Goal: Transaction & Acquisition: Purchase product/service

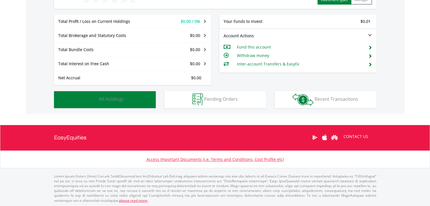
scroll to position [54, 107]
click at [140, 100] on button "Holdings All Holdings" at bounding box center [105, 99] width 102 height 17
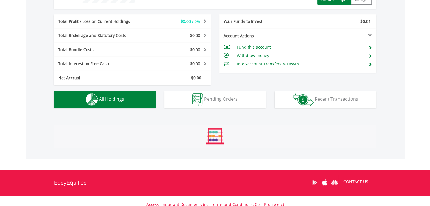
scroll to position [302, 0]
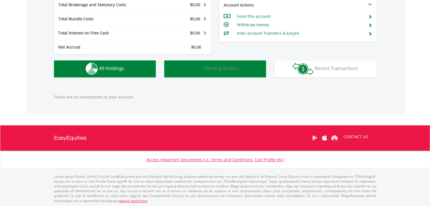
click at [227, 74] on button "Pending Orders Pending Orders" at bounding box center [215, 69] width 102 height 17
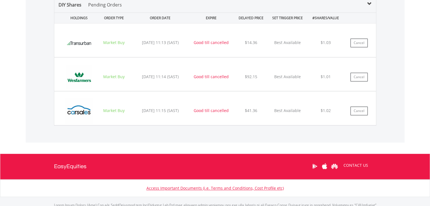
scroll to position [330, 0]
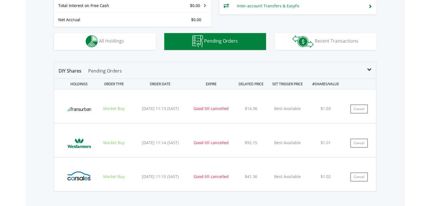
click at [100, 71] on p "Pending Orders" at bounding box center [105, 71] width 34 height 7
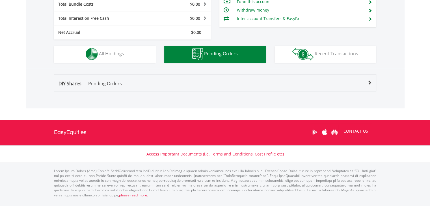
scroll to position [311, 0]
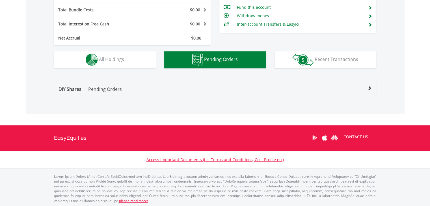
click at [99, 89] on p "Pending Orders" at bounding box center [105, 89] width 34 height 7
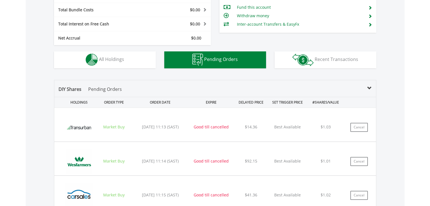
scroll to position [330, 0]
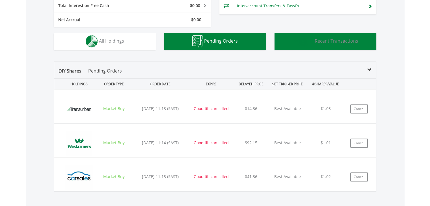
click at [330, 44] on button "Transactions Recent Transactions" at bounding box center [326, 41] width 102 height 17
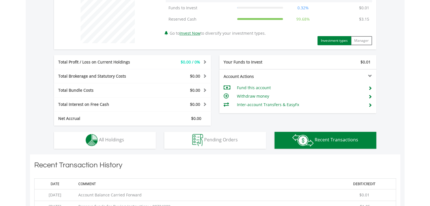
scroll to position [319, 0]
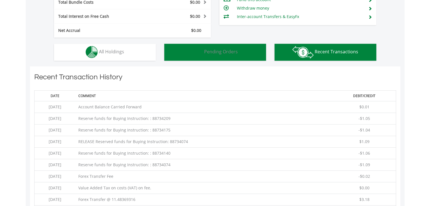
click at [222, 56] on button "Pending Orders Pending Orders" at bounding box center [215, 52] width 102 height 17
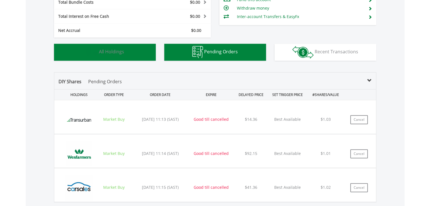
click at [132, 47] on button "Holdings All Holdings" at bounding box center [105, 52] width 102 height 17
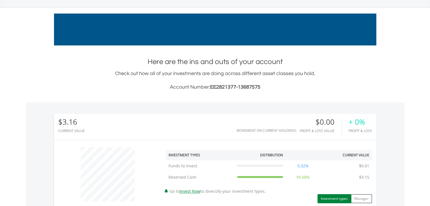
scroll to position [38, 0]
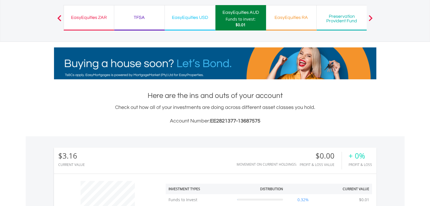
click at [91, 14] on div "EasyEquities ZAR" at bounding box center [88, 18] width 43 height 8
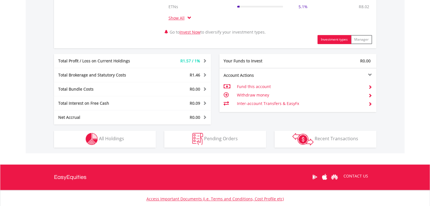
scroll to position [251, 0]
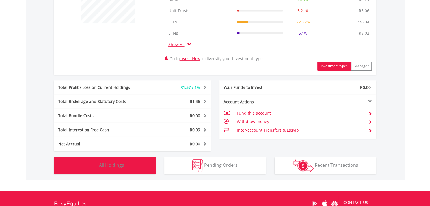
click at [109, 169] on button "Holdings All Holdings" at bounding box center [105, 166] width 102 height 17
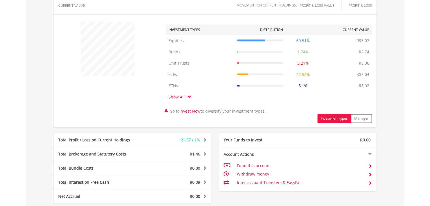
scroll to position [132, 0]
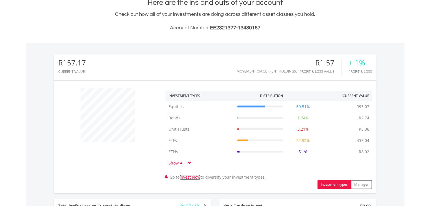
click at [191, 177] on link "Invest Now" at bounding box center [190, 177] width 21 height 5
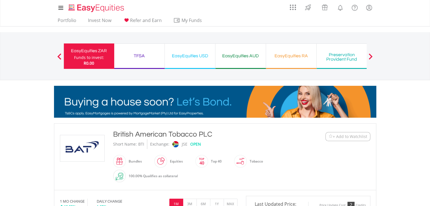
scroll to position [39, 0]
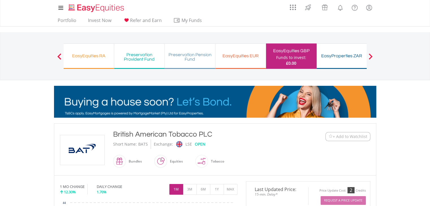
click at [58, 60] on button "Previous" at bounding box center [59, 59] width 11 height 6
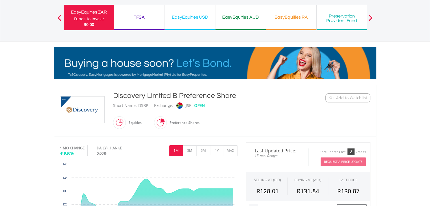
scroll to position [66, 0]
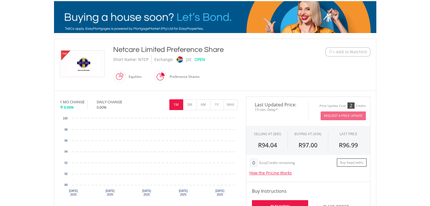
scroll to position [132, 0]
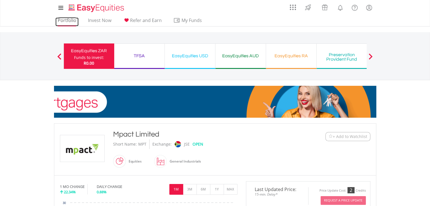
click at [62, 21] on link "Portfolio" at bounding box center [66, 22] width 23 height 9
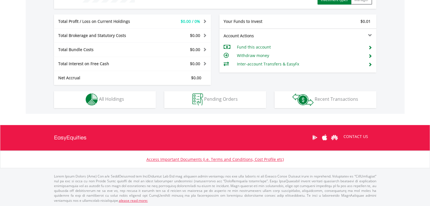
scroll to position [54, 107]
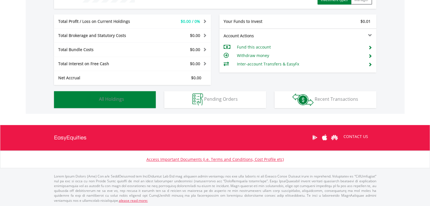
click at [118, 102] on span "All Holdings" at bounding box center [111, 99] width 25 height 6
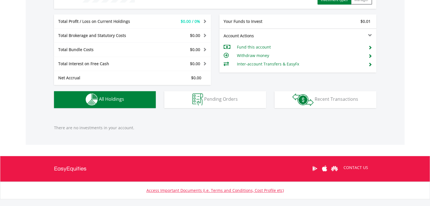
scroll to position [302, 0]
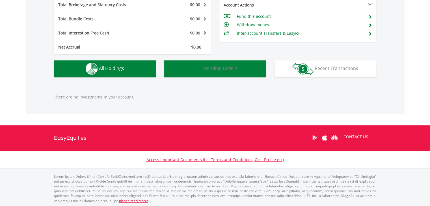
click at [229, 72] on button "Pending Orders Pending Orders" at bounding box center [215, 69] width 102 height 17
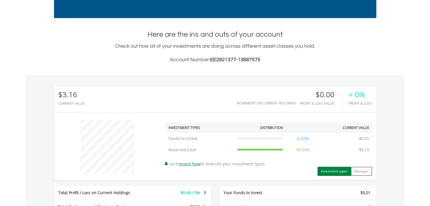
scroll to position [0, 0]
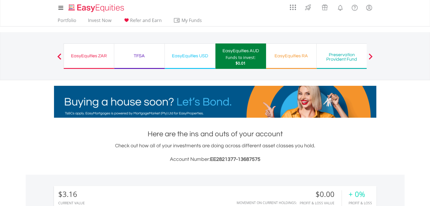
click at [237, 57] on div "Funds to invest:" at bounding box center [241, 58] width 30 height 6
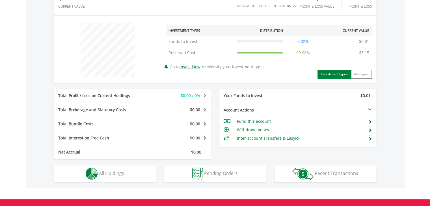
scroll to position [272, 0]
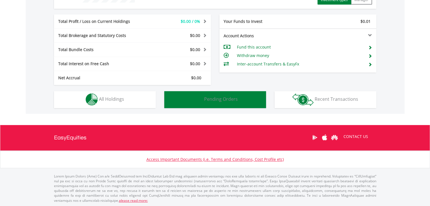
click at [214, 100] on span "Pending Orders" at bounding box center [221, 99] width 34 height 6
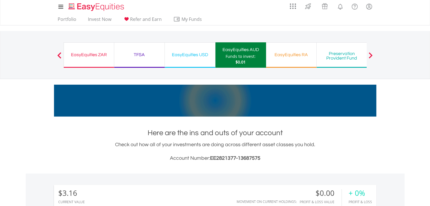
scroll to position [0, 0]
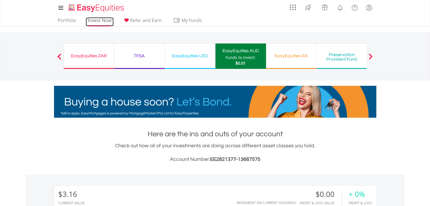
click at [96, 24] on link "Invest Now" at bounding box center [100, 22] width 28 height 9
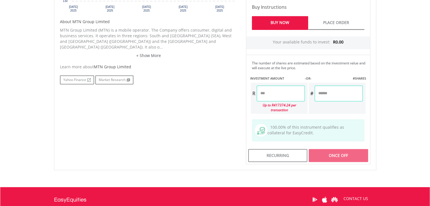
scroll to position [330, 0]
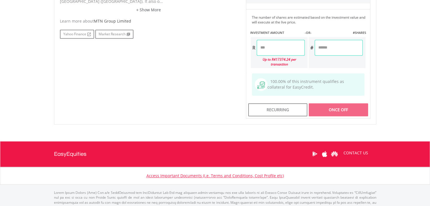
click at [292, 50] on input "number" at bounding box center [281, 48] width 48 height 16
type input "*"
type input "****"
type input "******"
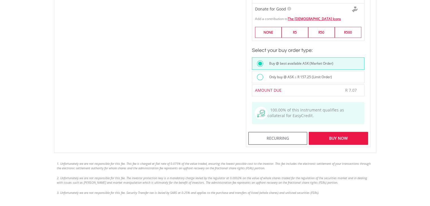
scroll to position [462, 0]
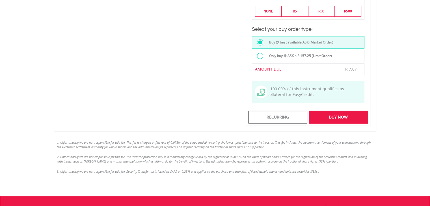
click at [348, 111] on div "Buy Now" at bounding box center [338, 117] width 59 height 13
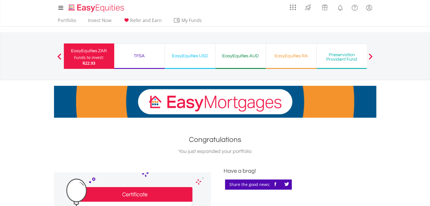
click at [96, 62] on div "R22.93" at bounding box center [89, 64] width 30 height 6
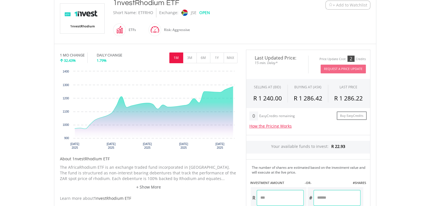
scroll to position [198, 0]
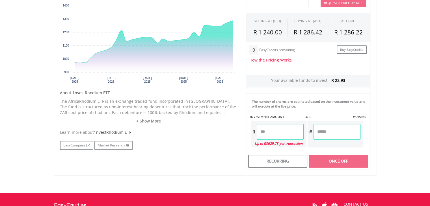
click at [283, 130] on input "number" at bounding box center [280, 132] width 47 height 16
click at [342, 163] on div "Last Updated Price: 15-min. Delay* Price Update Cost: 2 Credits Request A Price…" at bounding box center [308, 77] width 133 height 187
type input "****"
type input "******"
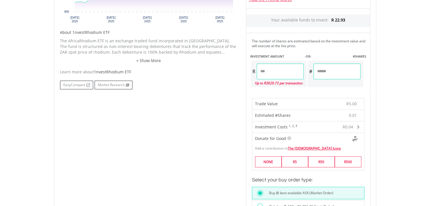
scroll to position [330, 0]
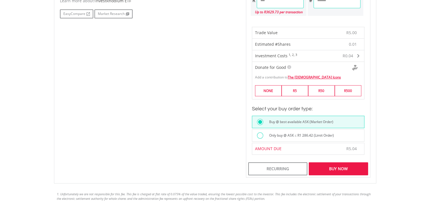
click at [336, 168] on div "Buy Now" at bounding box center [338, 169] width 59 height 13
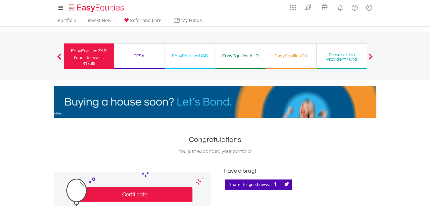
click at [96, 53] on div "EasyEquities ZAR" at bounding box center [89, 51] width 44 height 8
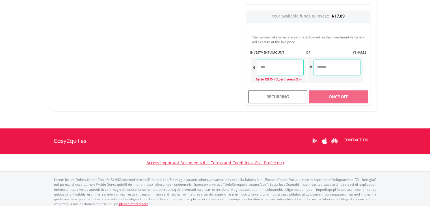
scroll to position [264, 0]
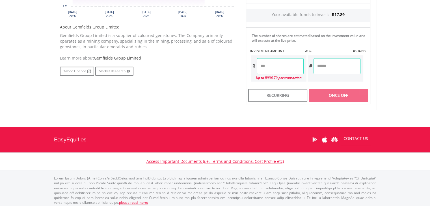
click at [281, 63] on input "number" at bounding box center [280, 66] width 47 height 16
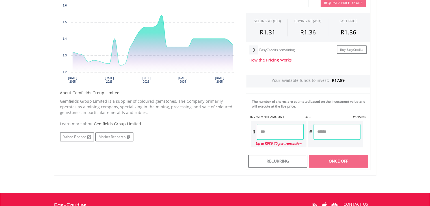
scroll to position [132, 0]
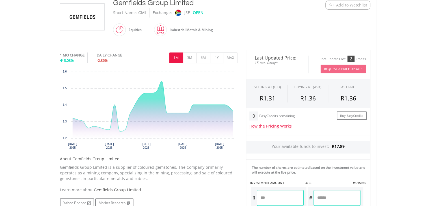
type input "*"
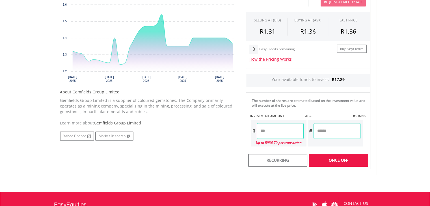
scroll to position [265, 0]
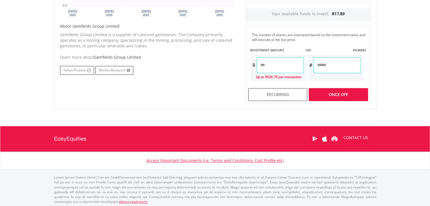
type input "****"
type input "*"
click at [333, 93] on div "Last Updated Price: 15-min. Delay* Price Update Cost: 2 Credits Request A Price…" at bounding box center [308, 10] width 133 height 187
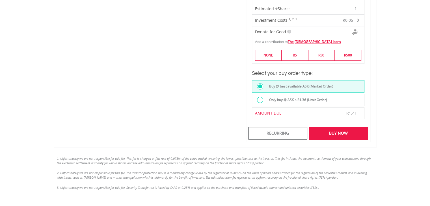
scroll to position [397, 0]
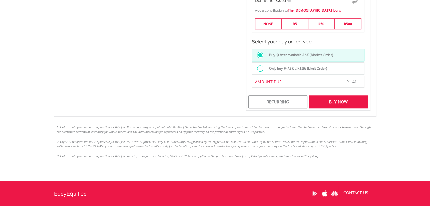
click at [338, 101] on div "Buy Now" at bounding box center [338, 102] width 59 height 13
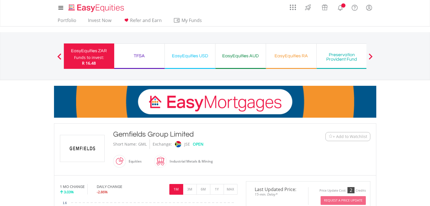
scroll to position [265, 0]
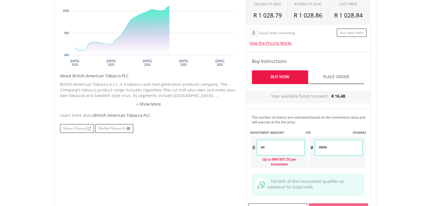
scroll to position [264, 0]
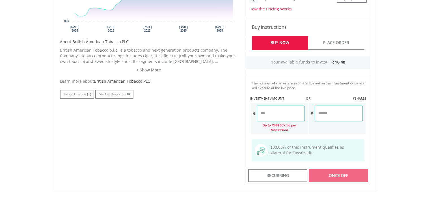
click at [281, 115] on input "number" at bounding box center [281, 114] width 48 height 16
type input "****"
type input "******"
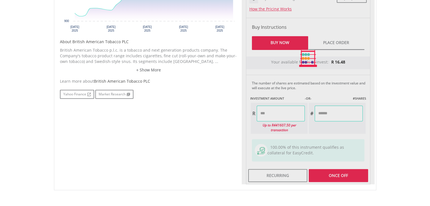
click at [334, 172] on div "Last Updated Price: 15-min. Delay* Price Update Cost: 2 Credits Request A Price…" at bounding box center [308, 58] width 133 height 252
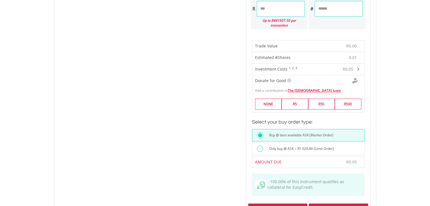
scroll to position [396, 0]
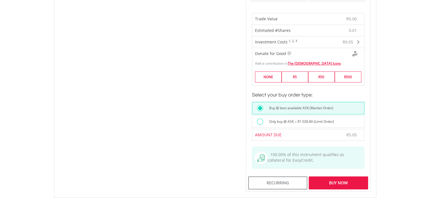
click at [338, 179] on div "Buy Now" at bounding box center [338, 183] width 59 height 13
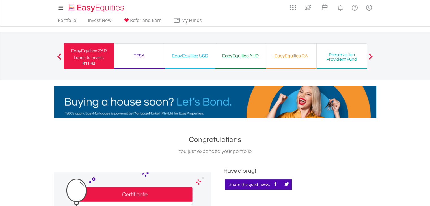
click at [61, 56] on span at bounding box center [59, 56] width 4 height 6
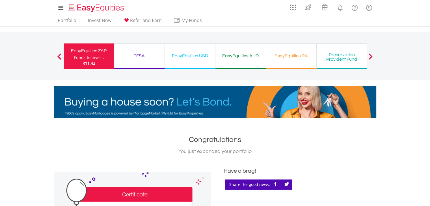
click at [86, 57] on div "Funds to invest:" at bounding box center [89, 58] width 30 height 6
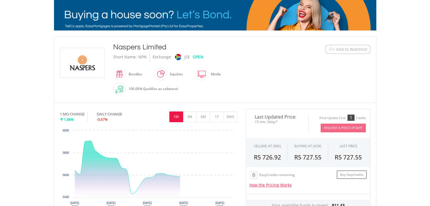
scroll to position [132, 0]
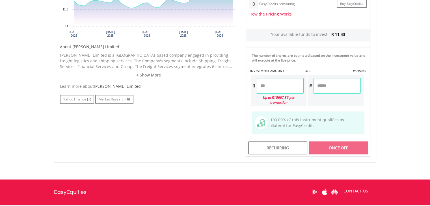
scroll to position [264, 0]
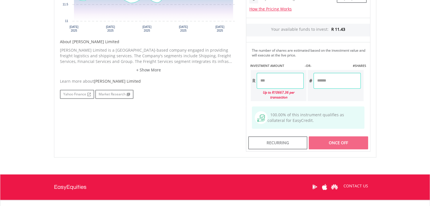
click at [284, 81] on input "number" at bounding box center [280, 81] width 47 height 16
type input "*"
type input "****"
click at [342, 138] on div "Last Updated Price: 15-min. Delay* Price Update Cost: 2 Credits Request A Price…" at bounding box center [308, 42] width 133 height 220
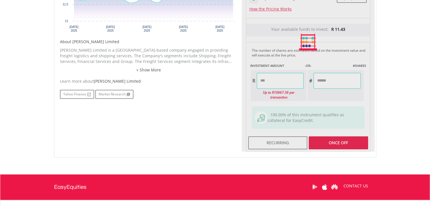
type input "*****"
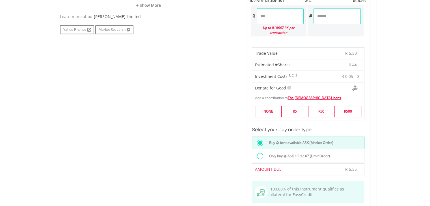
scroll to position [462, 0]
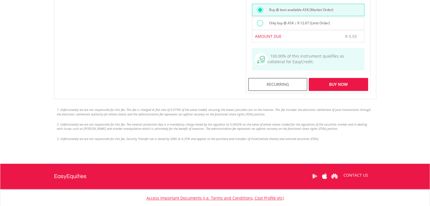
click at [338, 79] on div "Buy Now" at bounding box center [338, 84] width 59 height 13
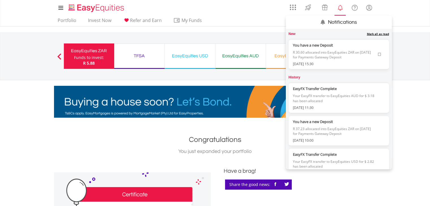
click at [371, 32] on link "Mark all as read" at bounding box center [378, 34] width 22 height 4
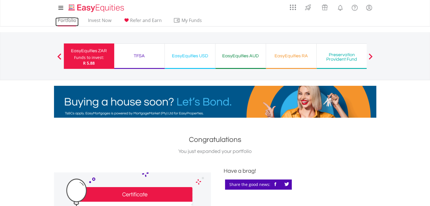
click at [72, 20] on link "Portfolio" at bounding box center [66, 22] width 23 height 9
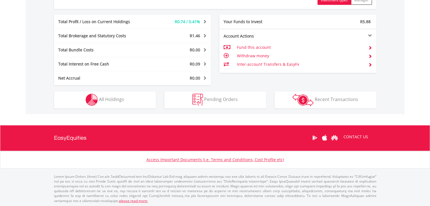
scroll to position [317, 0]
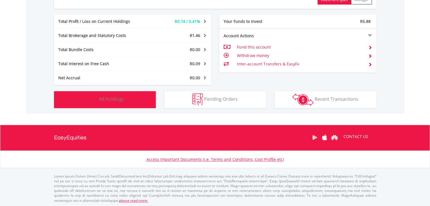
click at [130, 101] on button "Holdings All Holdings" at bounding box center [105, 99] width 102 height 17
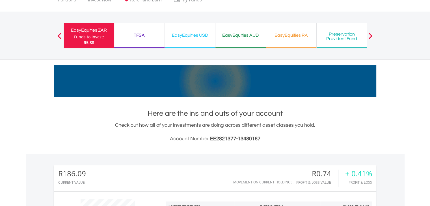
scroll to position [0, 0]
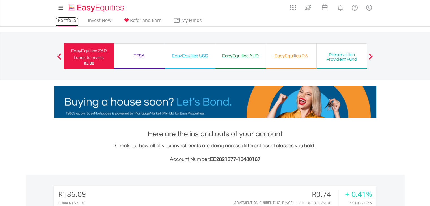
click at [67, 23] on link "Portfolio" at bounding box center [66, 22] width 23 height 9
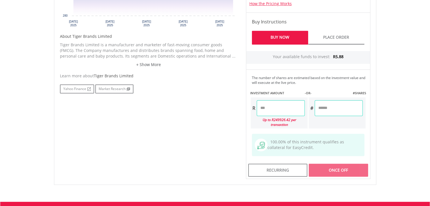
scroll to position [264, 0]
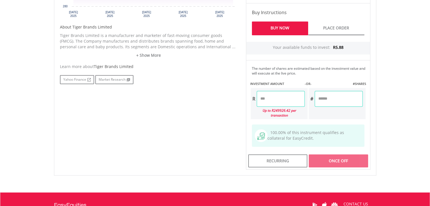
click at [290, 100] on input "number" at bounding box center [281, 99] width 48 height 16
type input "*"
type input "****"
type input "******"
click at [344, 156] on div "Last Updated Price: 15-min. Delay* Price Update Cost: 2 Credits Request A Price…" at bounding box center [308, 44] width 133 height 252
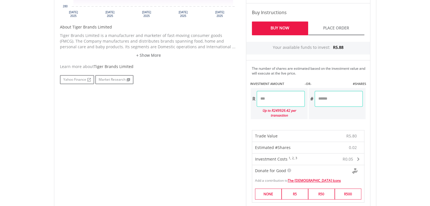
click at [280, 101] on input "****" at bounding box center [281, 99] width 48 height 16
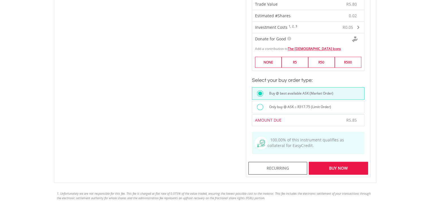
type input "****"
type input "******"
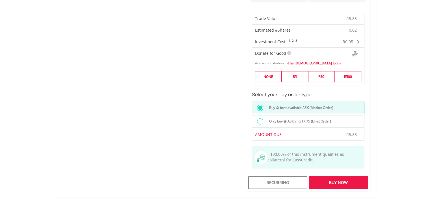
scroll to position [462, 0]
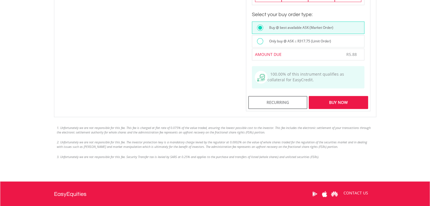
click at [343, 96] on div "Buy Now" at bounding box center [338, 102] width 59 height 13
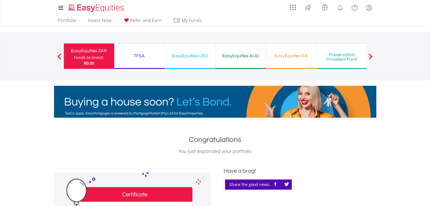
click at [251, 56] on div "EasyEquities AUD" at bounding box center [241, 56] width 44 height 8
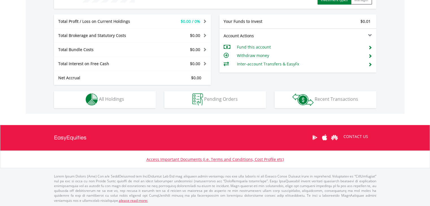
scroll to position [54, 107]
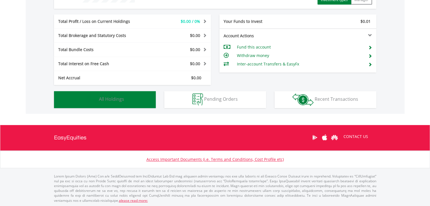
click at [105, 98] on span "All Holdings" at bounding box center [111, 99] width 25 height 6
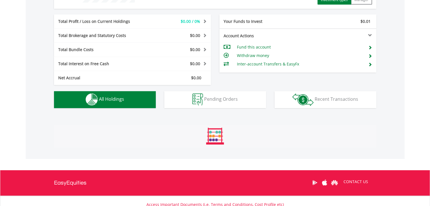
scroll to position [302, 0]
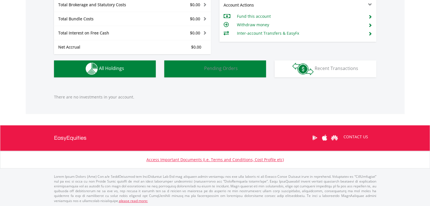
click at [227, 73] on button "Pending Orders Pending Orders" at bounding box center [215, 69] width 102 height 17
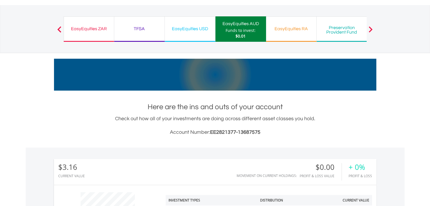
scroll to position [0, 0]
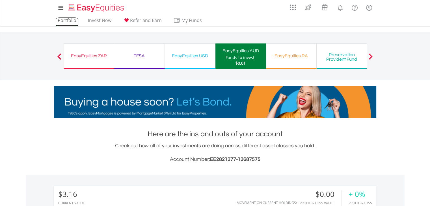
click at [61, 22] on link "Portfolio" at bounding box center [66, 22] width 23 height 9
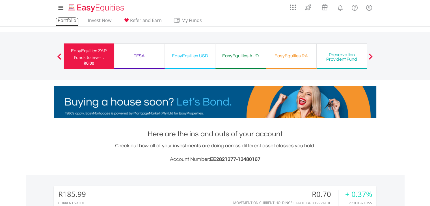
click at [60, 19] on link "Portfolio" at bounding box center [66, 22] width 23 height 9
